Goal: Task Accomplishment & Management: Manage account settings

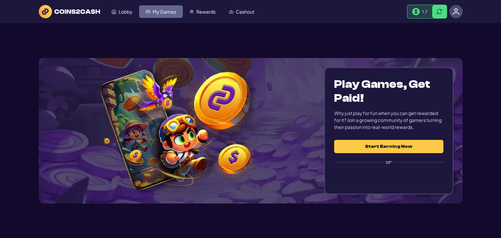
click at [168, 10] on span "My Games" at bounding box center [165, 11] width 24 height 5
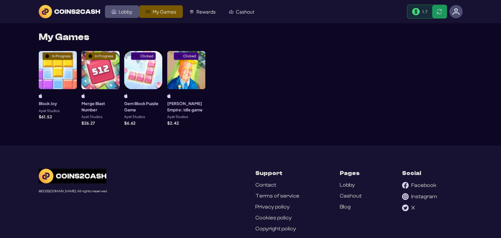
click at [124, 14] on span "Lobby" at bounding box center [126, 11] width 14 height 5
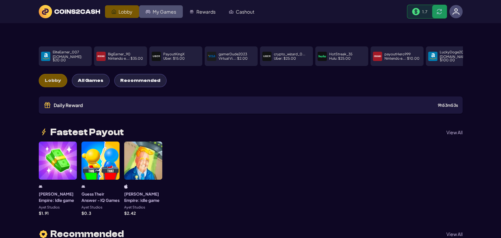
click at [162, 12] on span "My Games" at bounding box center [165, 11] width 24 height 5
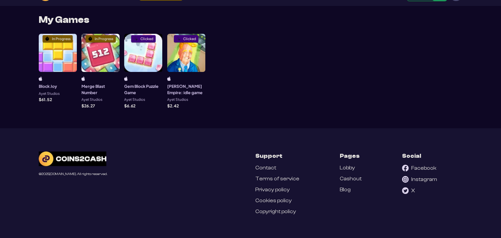
click at [95, 53] on div "In Progress" at bounding box center [100, 53] width 38 height 38
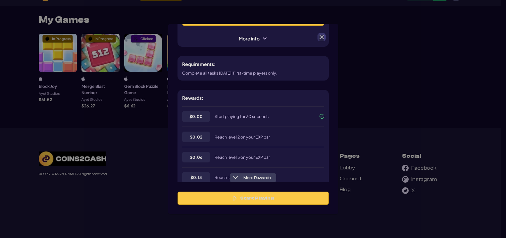
scroll to position [99, 0]
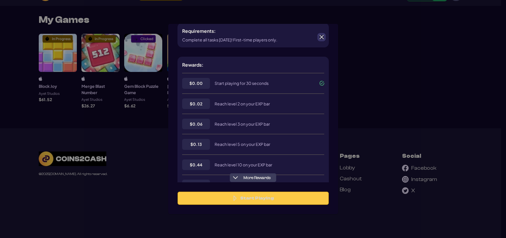
click at [320, 36] on span at bounding box center [322, 37] width 6 height 6
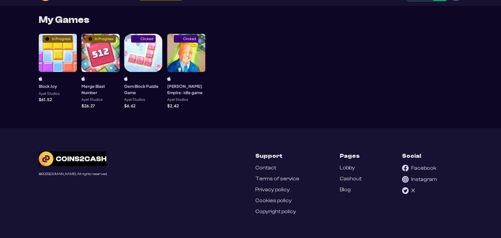
click at [52, 52] on div "In Progress" at bounding box center [58, 53] width 38 height 38
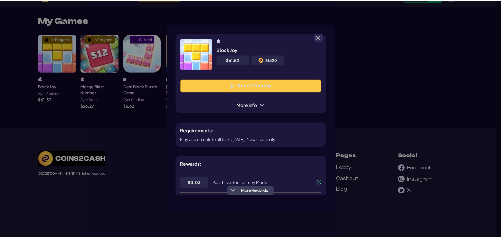
scroll to position [66, 0]
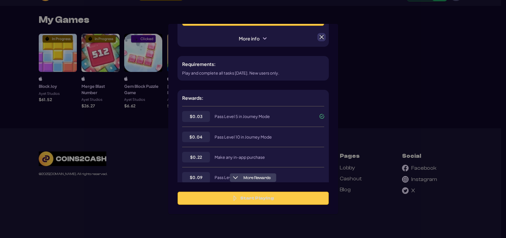
click at [320, 36] on span at bounding box center [322, 37] width 6 height 6
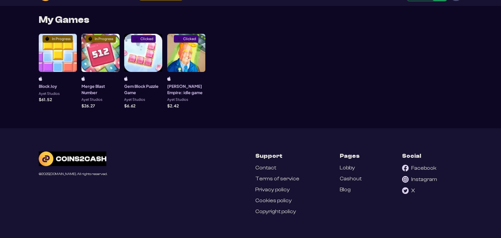
scroll to position [0, 0]
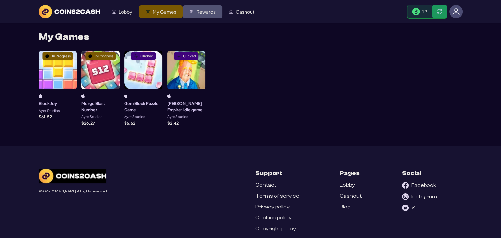
click at [211, 13] on span "Rewards" at bounding box center [205, 11] width 19 height 5
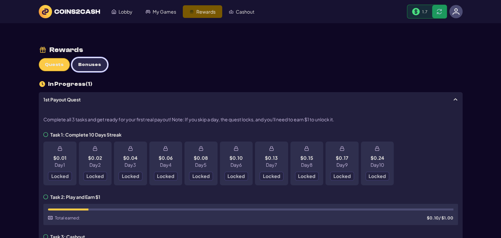
click at [89, 62] on span "Bonuses" at bounding box center [89, 65] width 23 height 6
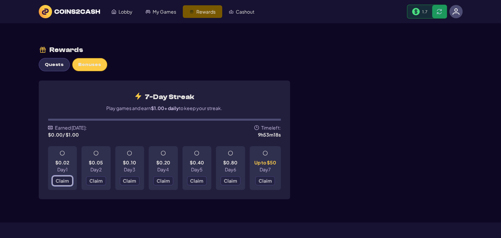
click at [62, 180] on span "Claim" at bounding box center [62, 180] width 13 height 5
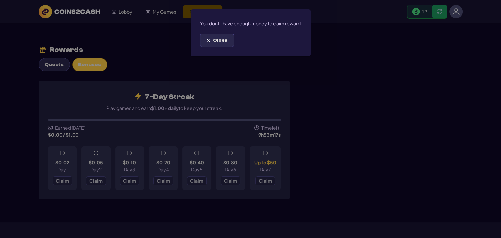
click at [230, 47] on button "Close" at bounding box center [217, 40] width 34 height 13
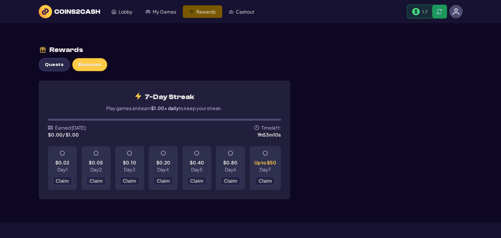
drag, startPoint x: 128, startPoint y: 0, endPoint x: 313, endPoint y: 65, distance: 195.6
click at [313, 65] on div "Rewards Quests Bonuses 7-Day Streak Play games and earn $1.00+ daily to keep yo…" at bounding box center [251, 122] width 424 height 199
